Goal: Complete application form: Complete application form

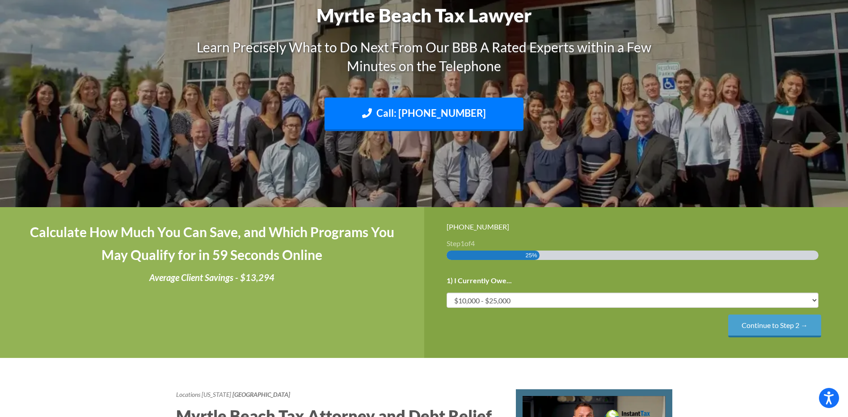
scroll to position [134, 0]
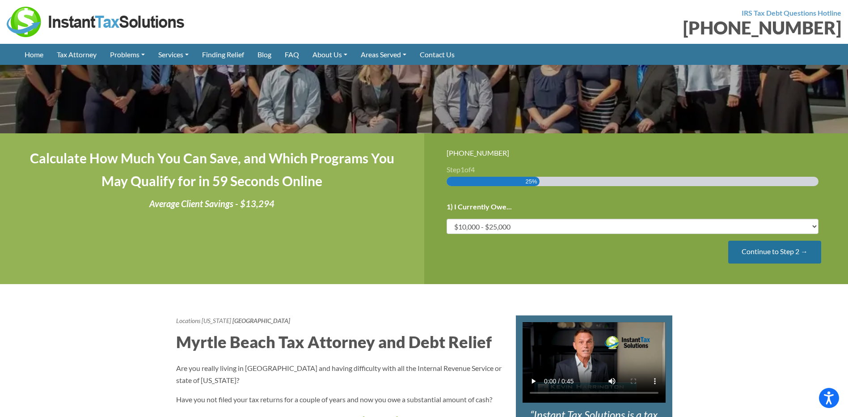
click at [774, 252] on input "Continue to Step 2 →" at bounding box center [774, 252] width 93 height 23
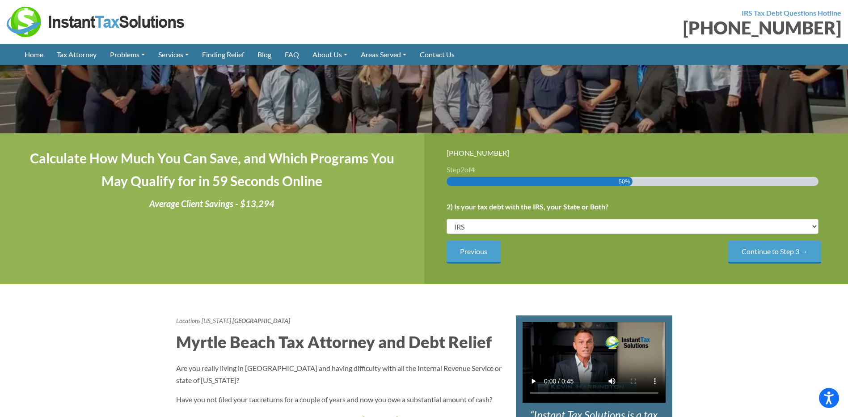
scroll to position [0, 0]
click at [813, 228] on select "IRS State Both IRS and State" at bounding box center [633, 226] width 372 height 15
select select "State"
click at [447, 219] on select "IRS State Both IRS and State" at bounding box center [633, 226] width 372 height 15
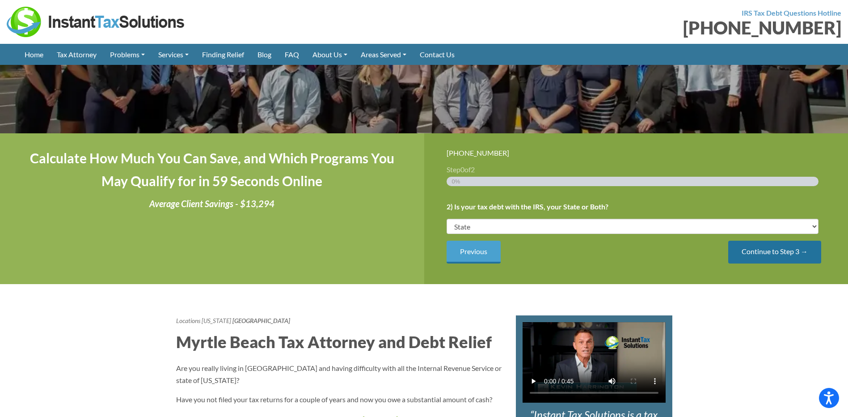
click at [771, 252] on input "Continue to Step 3 →" at bounding box center [774, 252] width 93 height 23
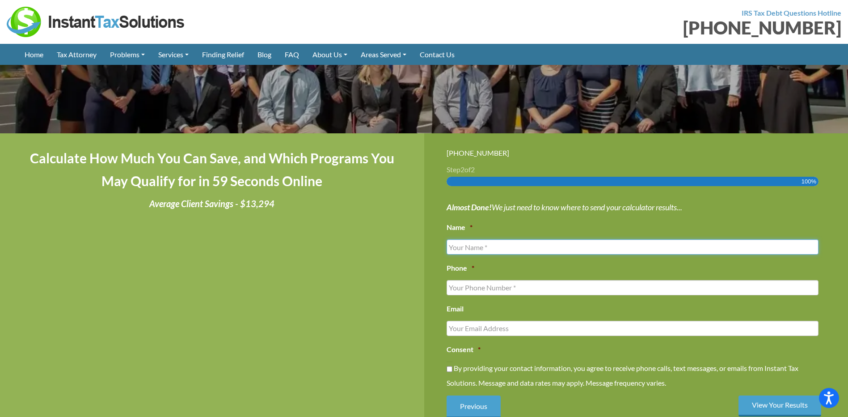
click at [474, 248] on input "Name *" at bounding box center [633, 246] width 372 height 15
type input "[PERSON_NAME]"
type input "2709227409"
type input "[PERSON_NAME][EMAIL_ADDRESS][PERSON_NAME][DOMAIN_NAME]"
type input "[PHONE_NUMBER]"
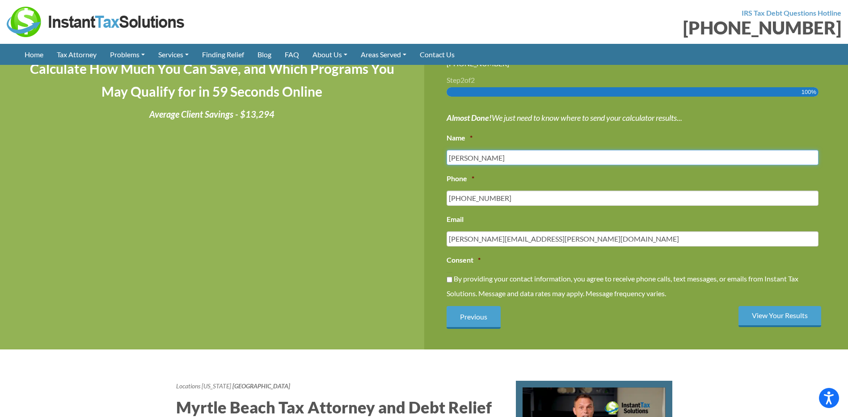
scroll to position [268, 0]
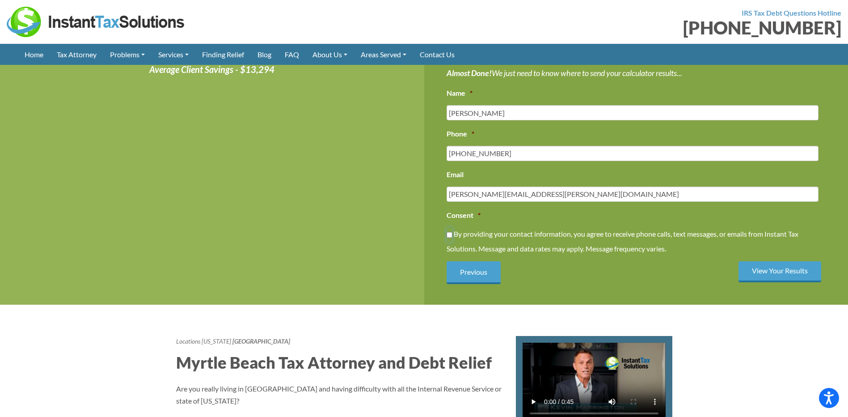
click at [452, 233] on input "By providing your contact information, you agree to receive phone calls, text m…" at bounding box center [450, 234] width 6 height 15
checkbox input "true"
click at [769, 271] on input "View Your Results" at bounding box center [780, 271] width 83 height 21
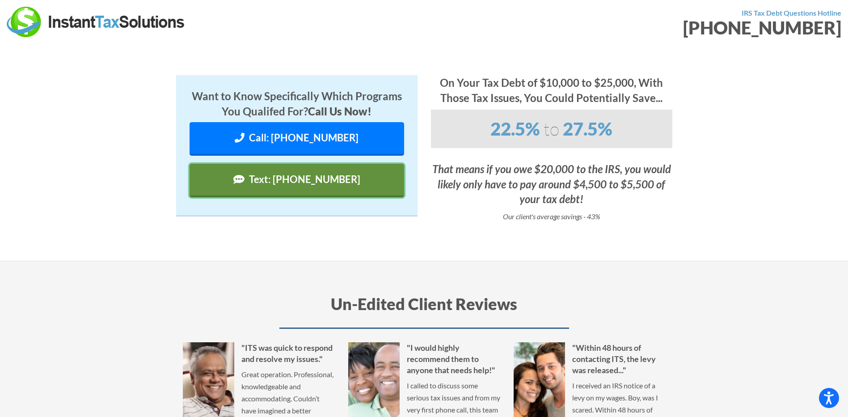
click at [287, 177] on link "Text: [PHONE_NUMBER]" at bounding box center [297, 181] width 215 height 34
